Goal: Information Seeking & Learning: Check status

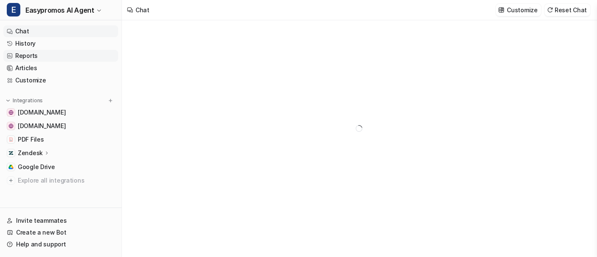
type textarea "**********"
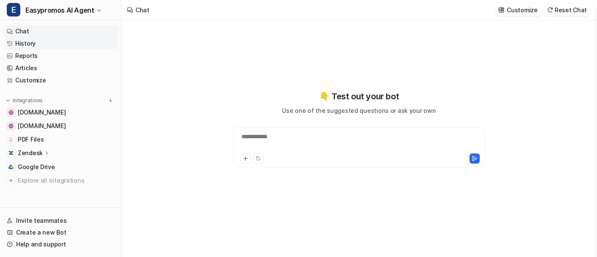
click at [79, 44] on link "History" at bounding box center [60, 44] width 115 height 12
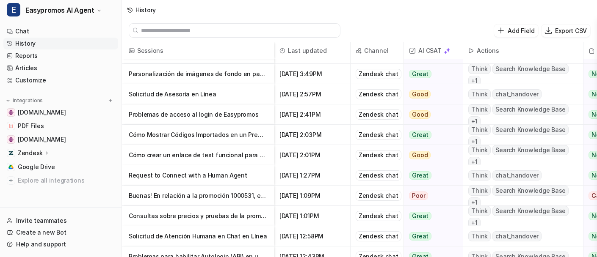
scroll to position [709, 0]
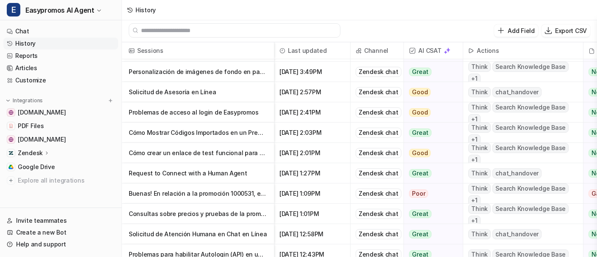
click at [247, 169] on p "Request to Connect with a Human Agent" at bounding box center [198, 173] width 138 height 20
